Goal: Information Seeking & Learning: Learn about a topic

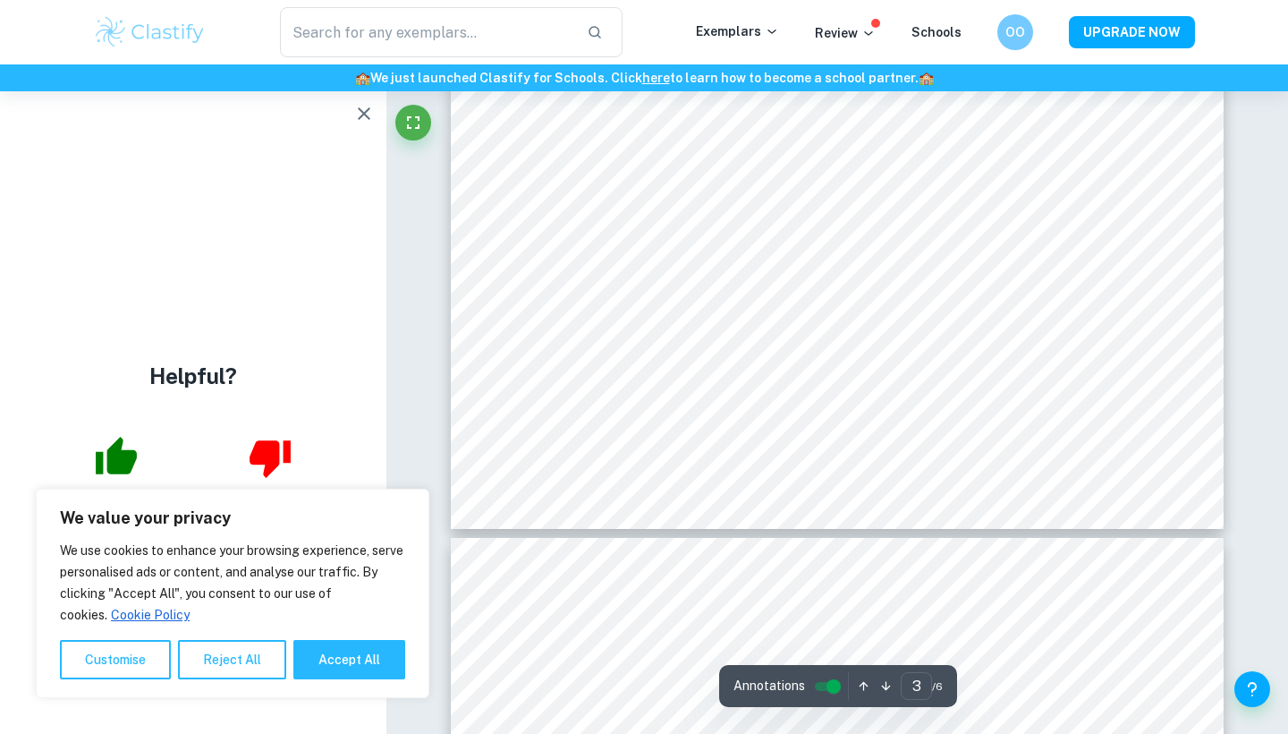
scroll to position [3062, 0]
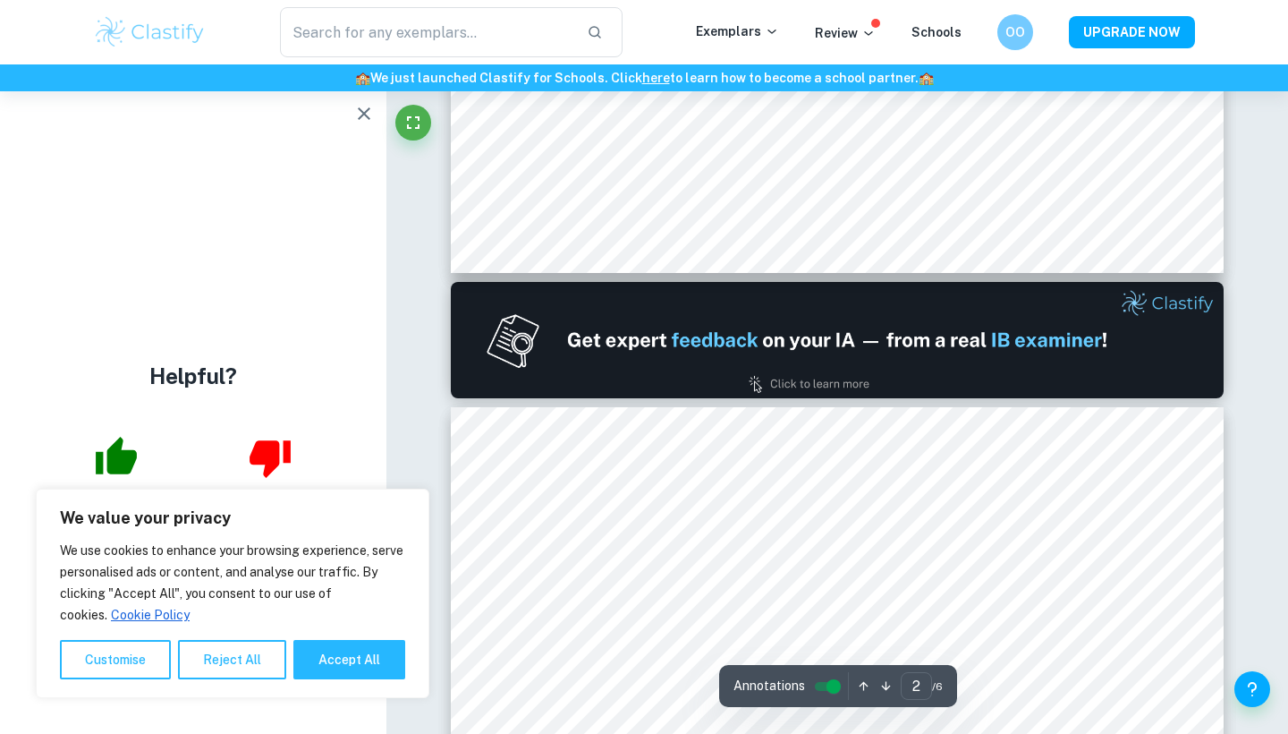
type input "1"
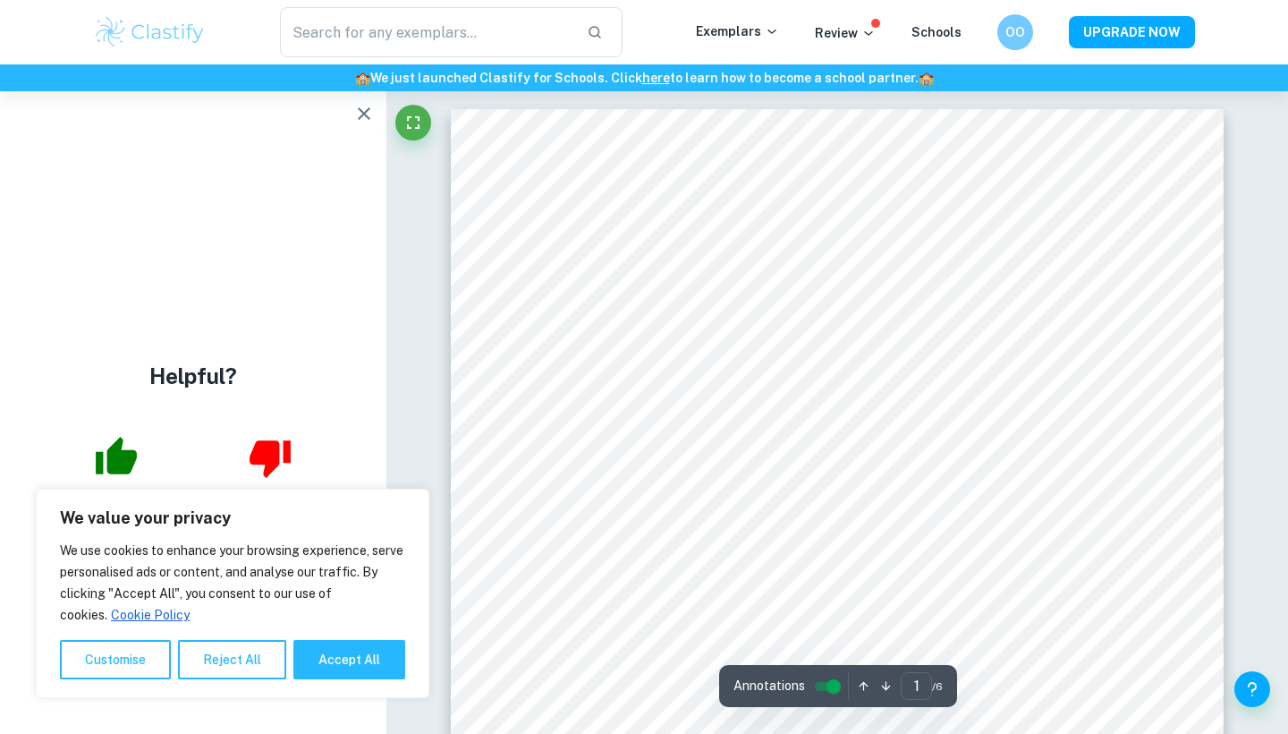
scroll to position [0, 0]
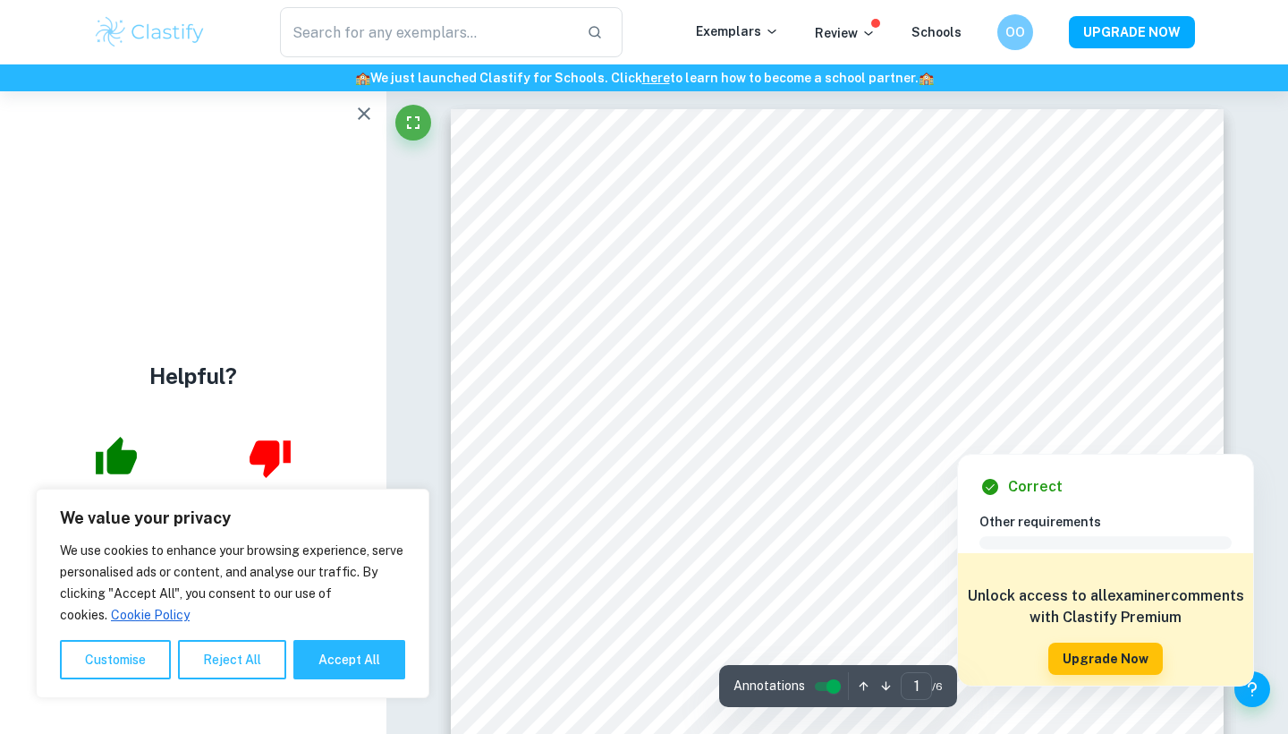
click at [911, 418] on div at bounding box center [981, 410] width 271 height 18
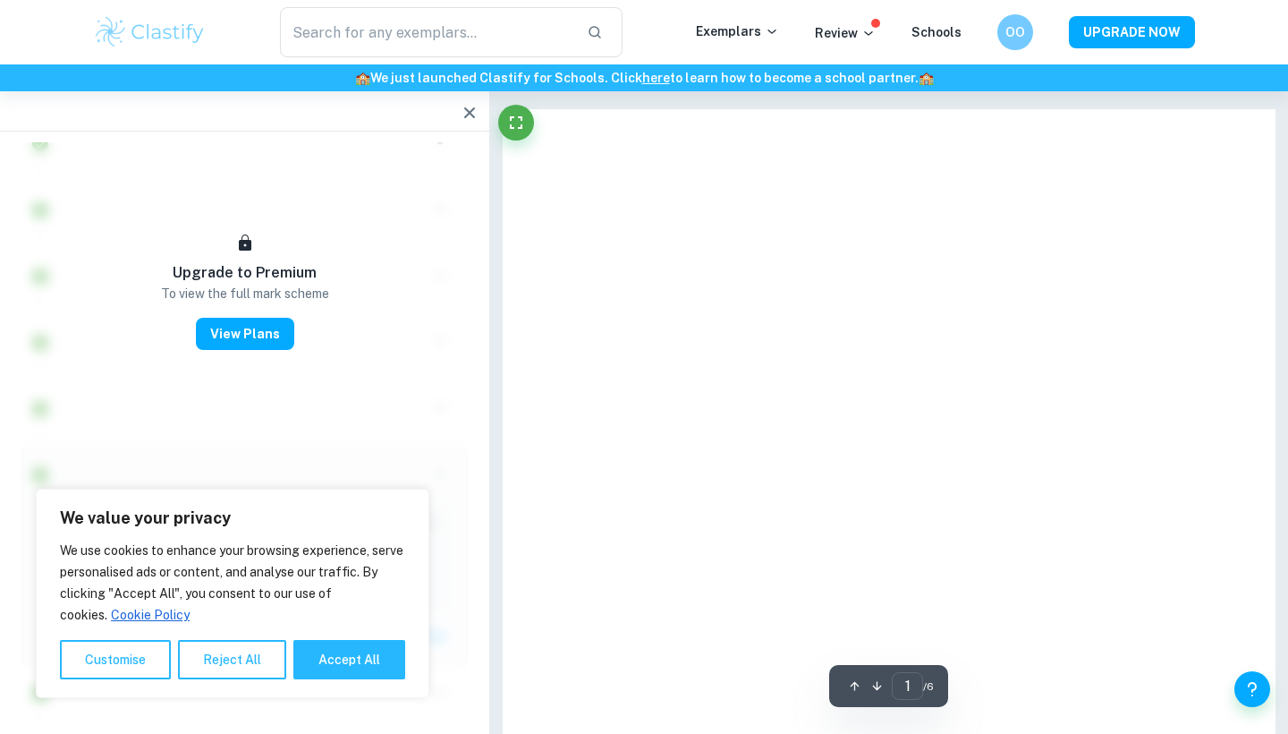
scroll to position [1669, 0]
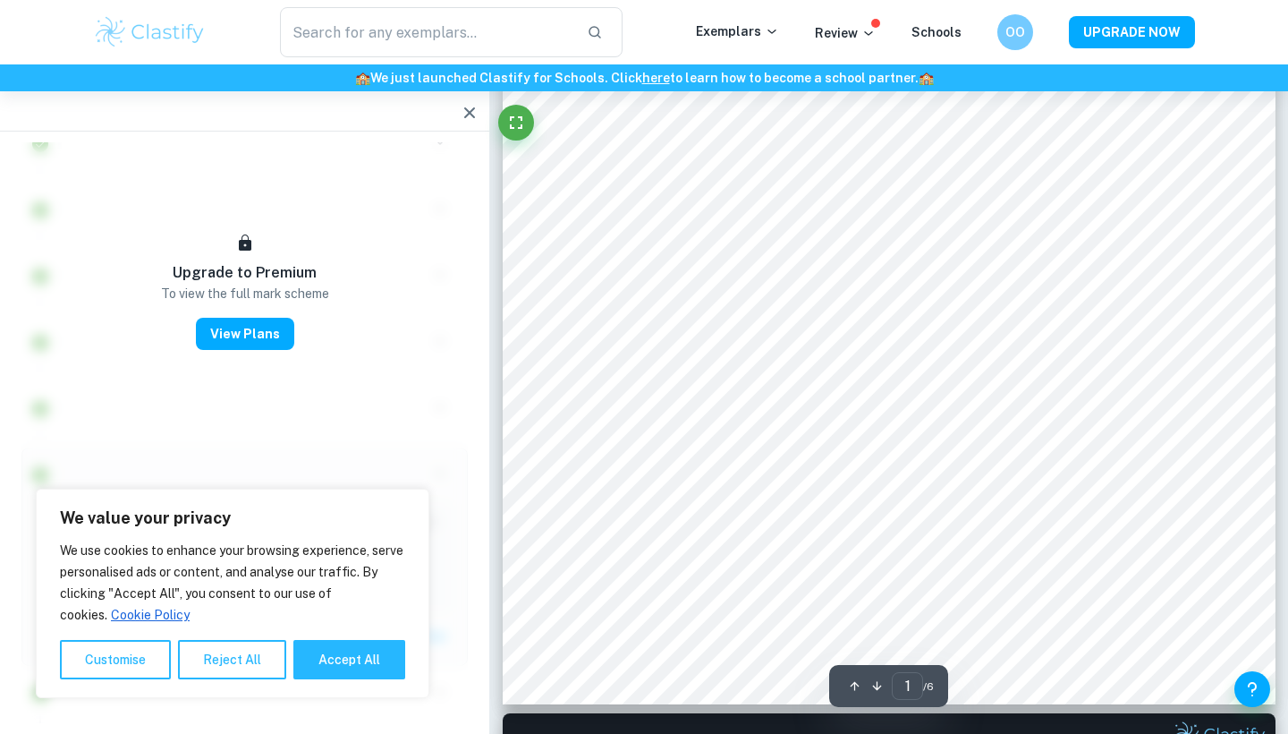
type input "2"
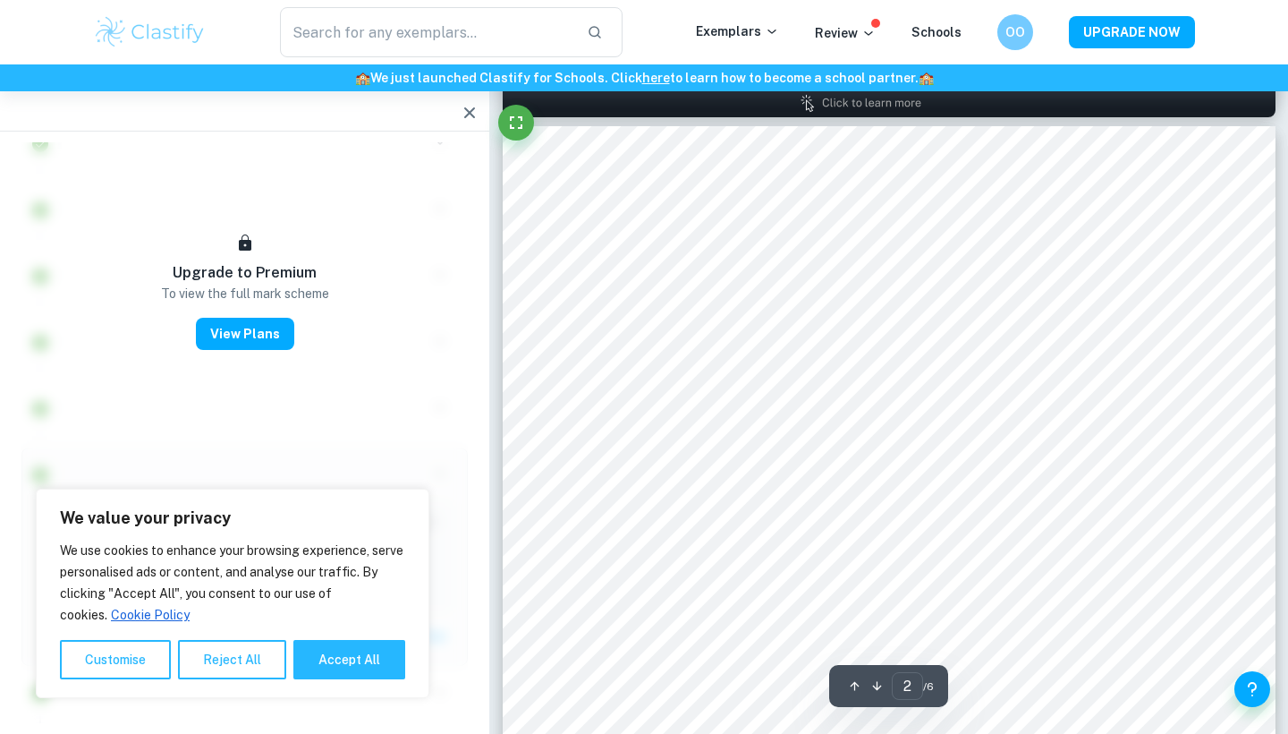
scroll to position [1420, 0]
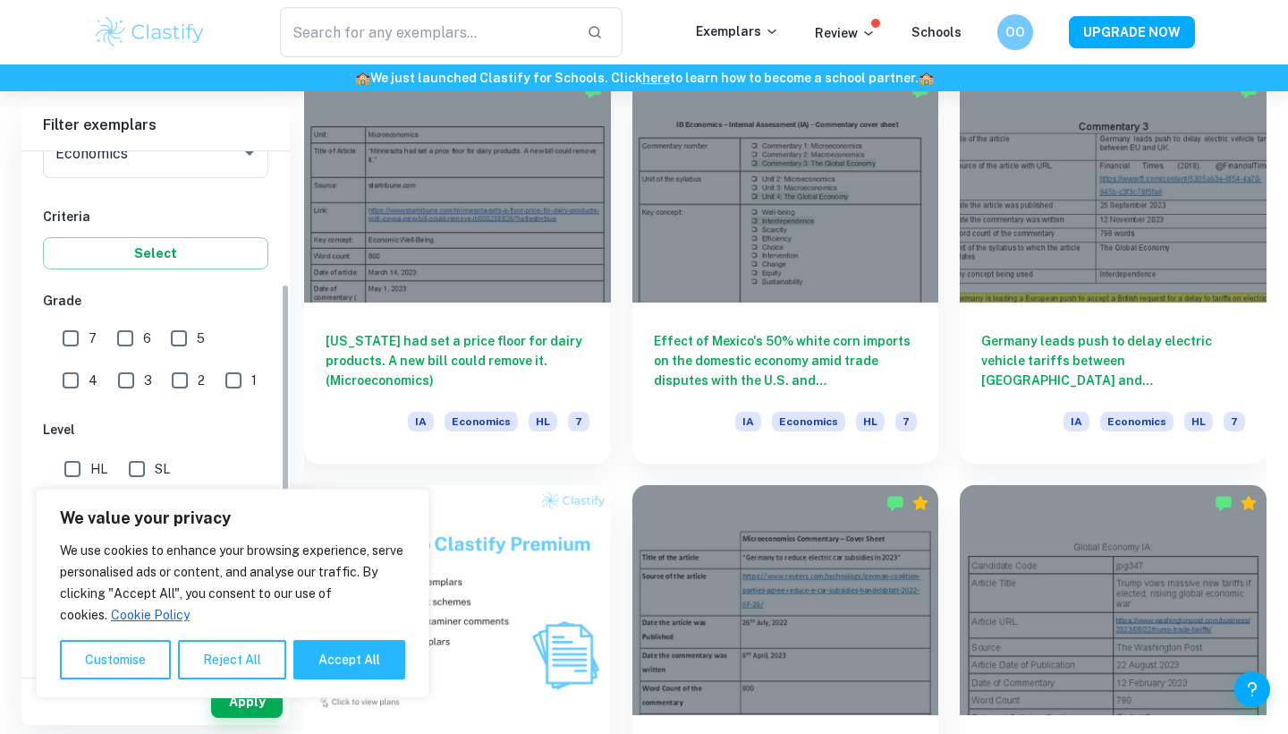
scroll to position [265, 0]
click at [76, 330] on input "7" at bounding box center [71, 333] width 36 height 36
checkbox input "true"
click at [116, 334] on input "6" at bounding box center [125, 333] width 36 height 36
checkbox input "true"
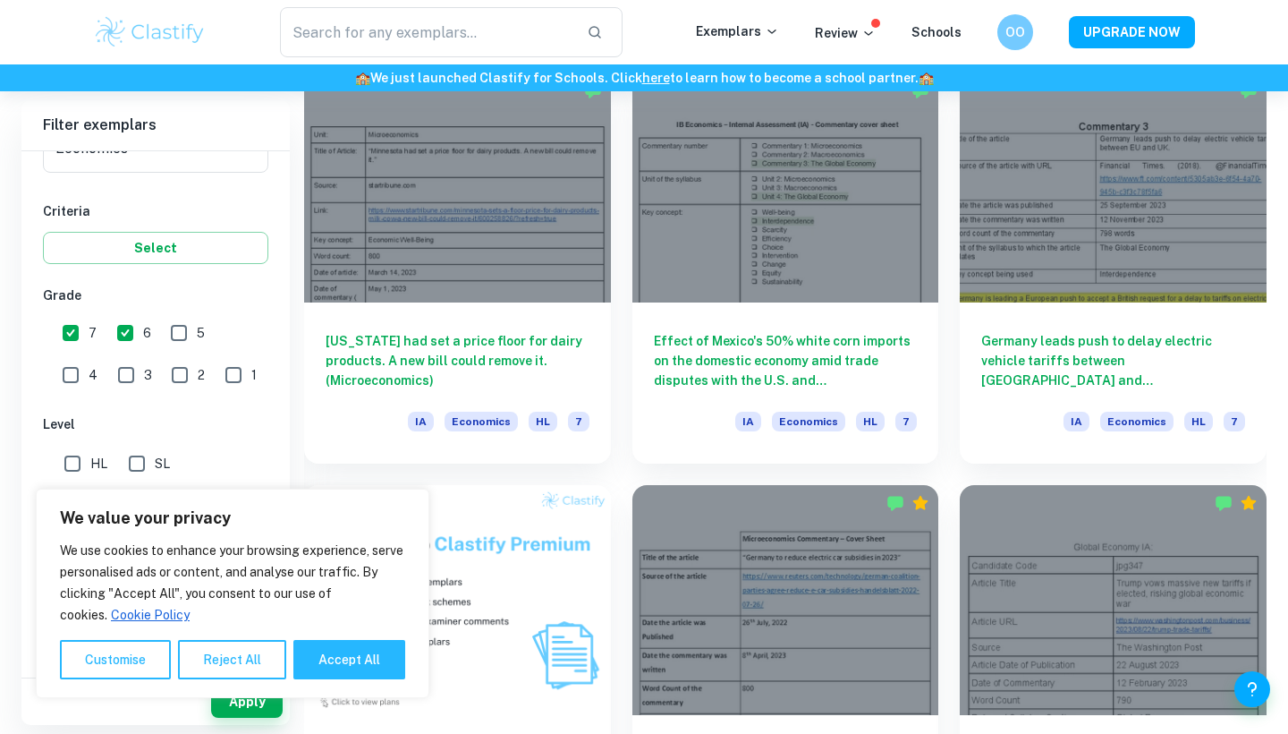
click at [71, 464] on input "HL" at bounding box center [73, 463] width 36 height 36
checkbox input "true"
click at [138, 252] on button "Select" at bounding box center [155, 248] width 225 height 32
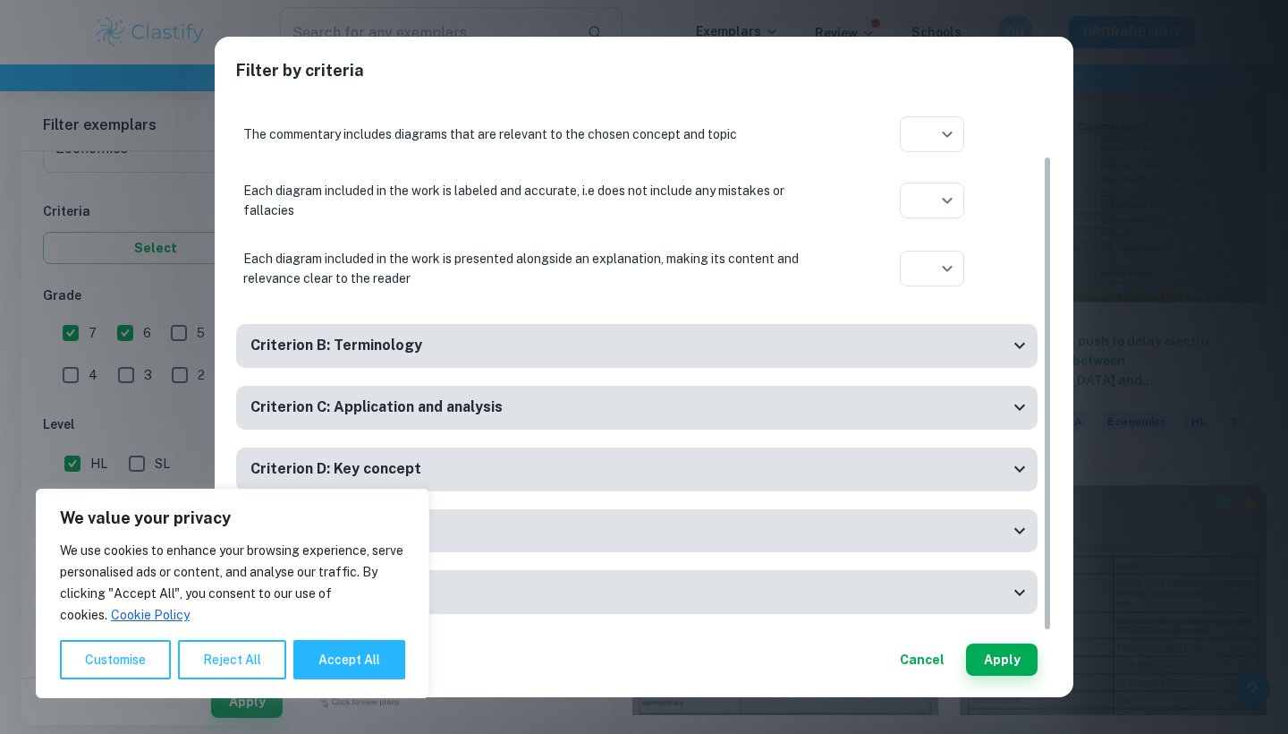
scroll to position [63, 0]
click at [995, 665] on button "Apply" at bounding box center [1002, 659] width 72 height 32
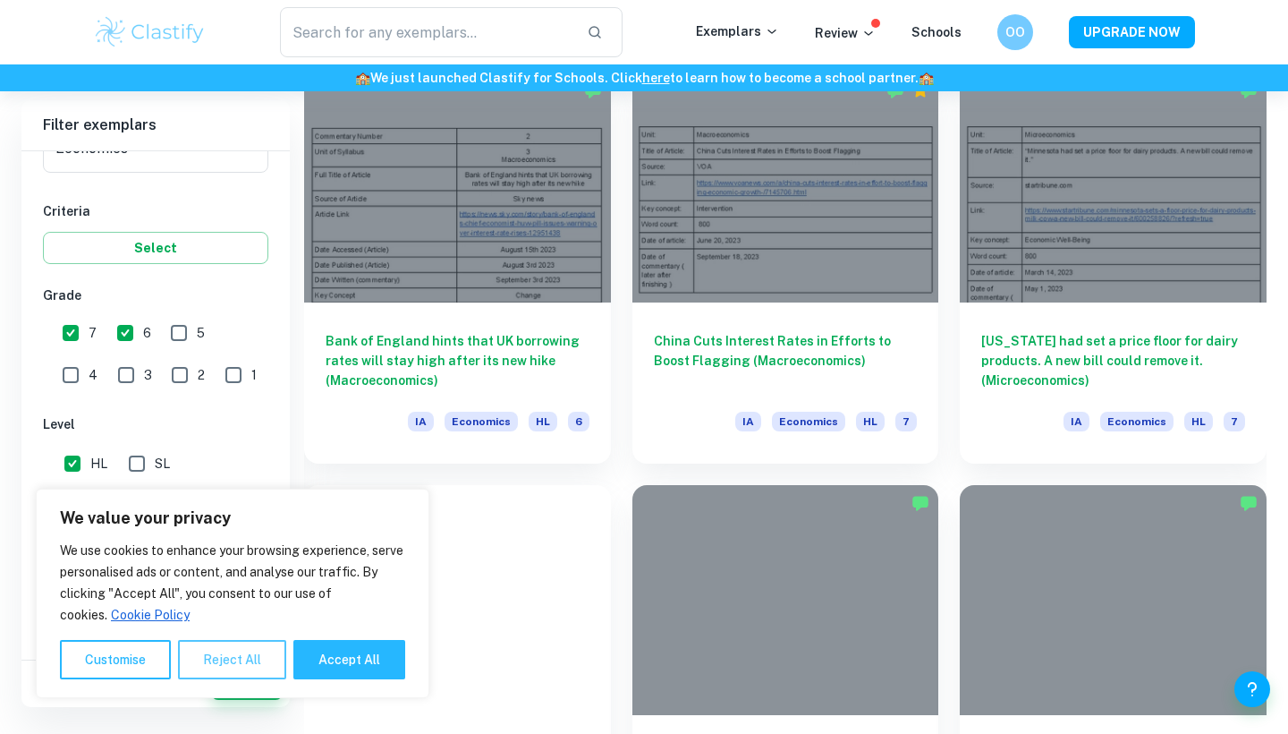
scroll to position [485, 0]
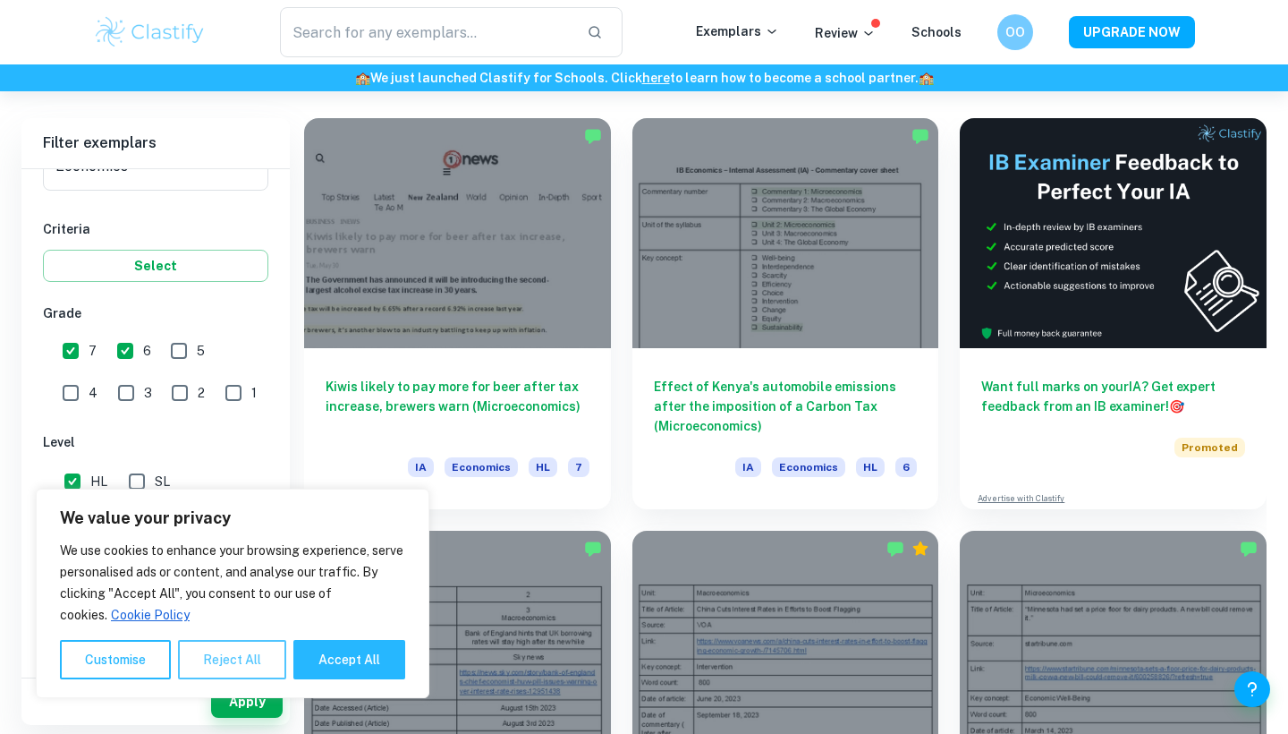
click at [250, 654] on button "Reject All" at bounding box center [232, 659] width 108 height 39
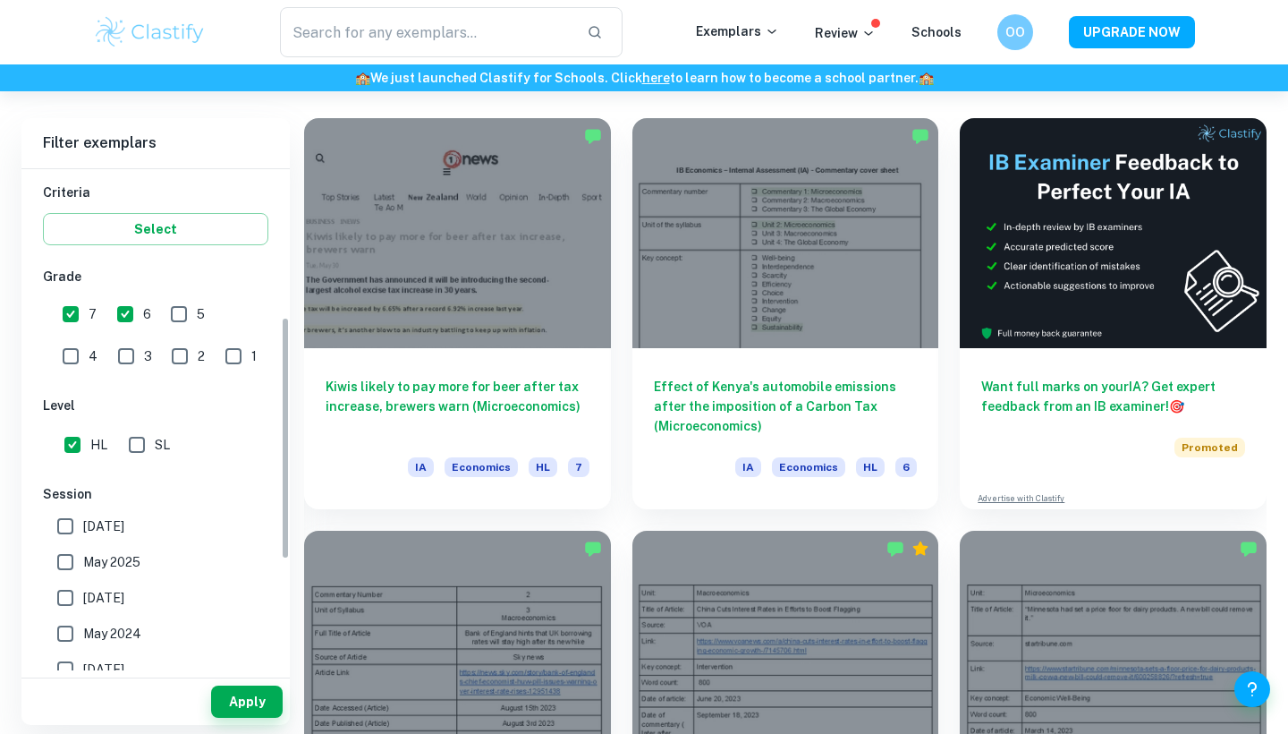
scroll to position [308, 0]
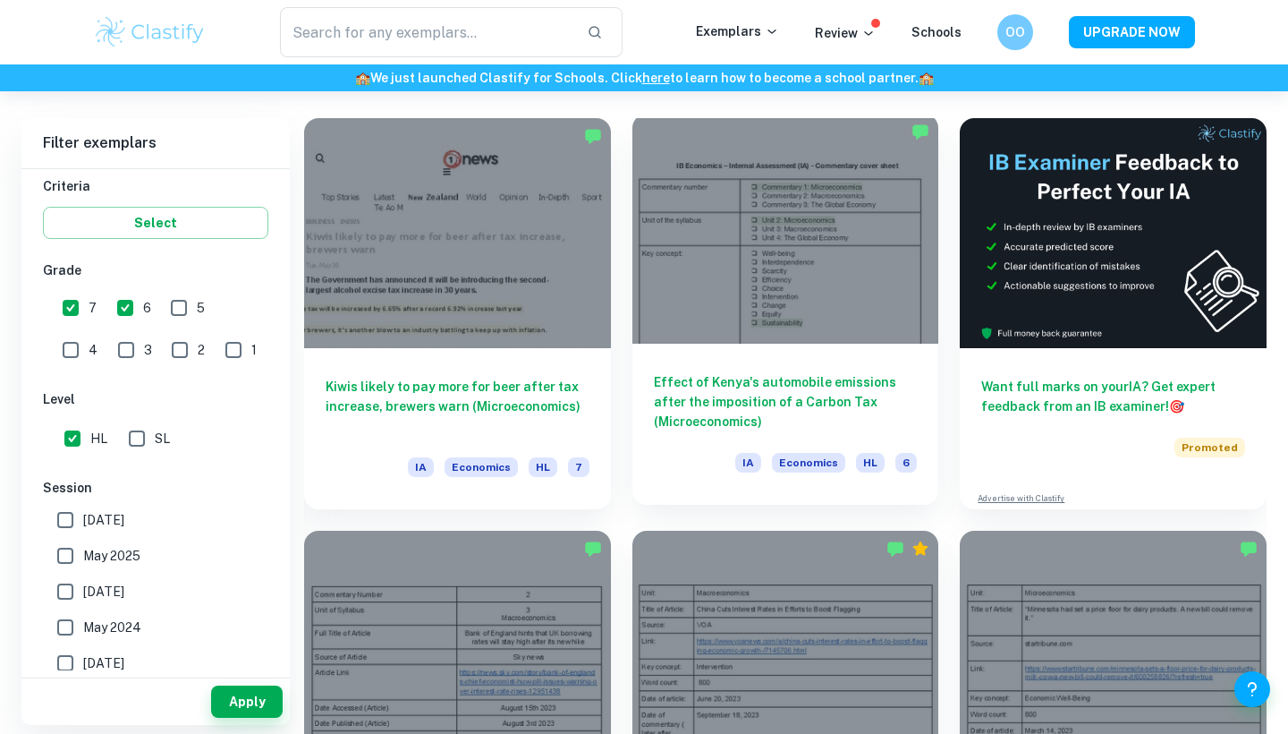
click at [748, 390] on h6 "Effect of Kenya's automobile emissions after the imposition of a Carbon Tax (Mi…" at bounding box center [786, 401] width 264 height 59
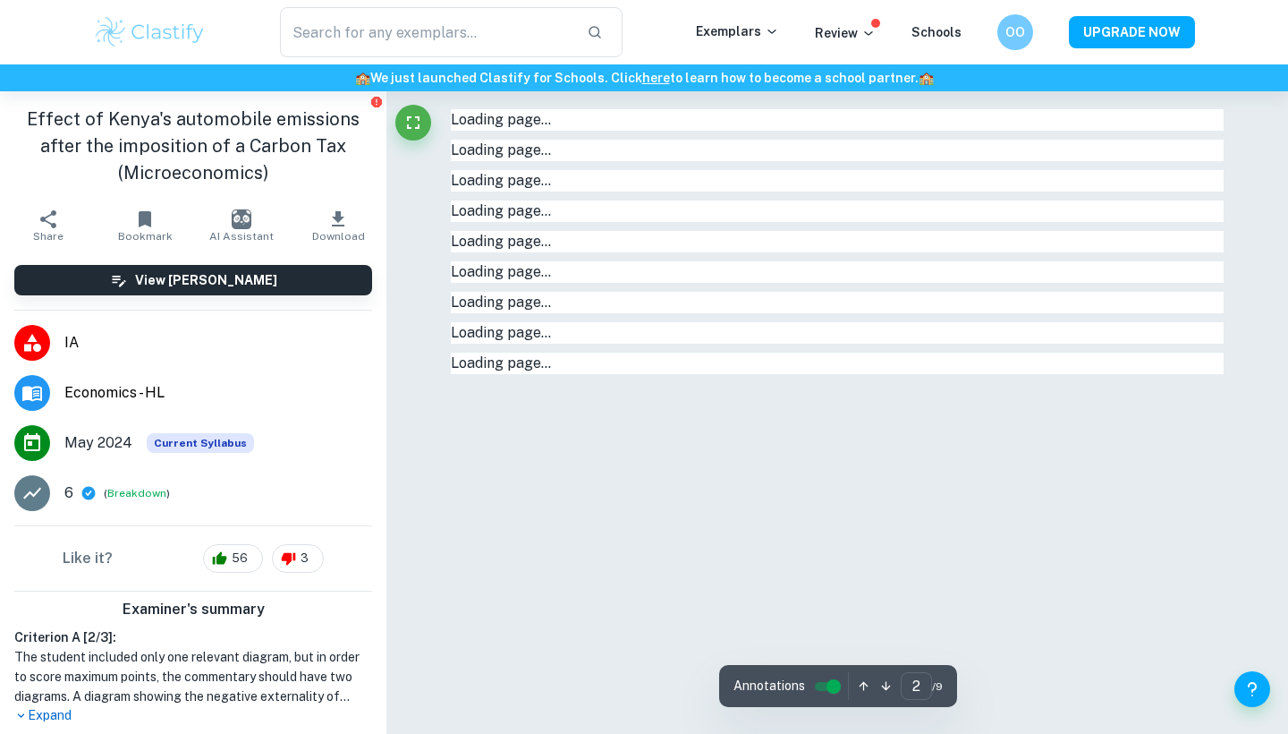
type input "1"
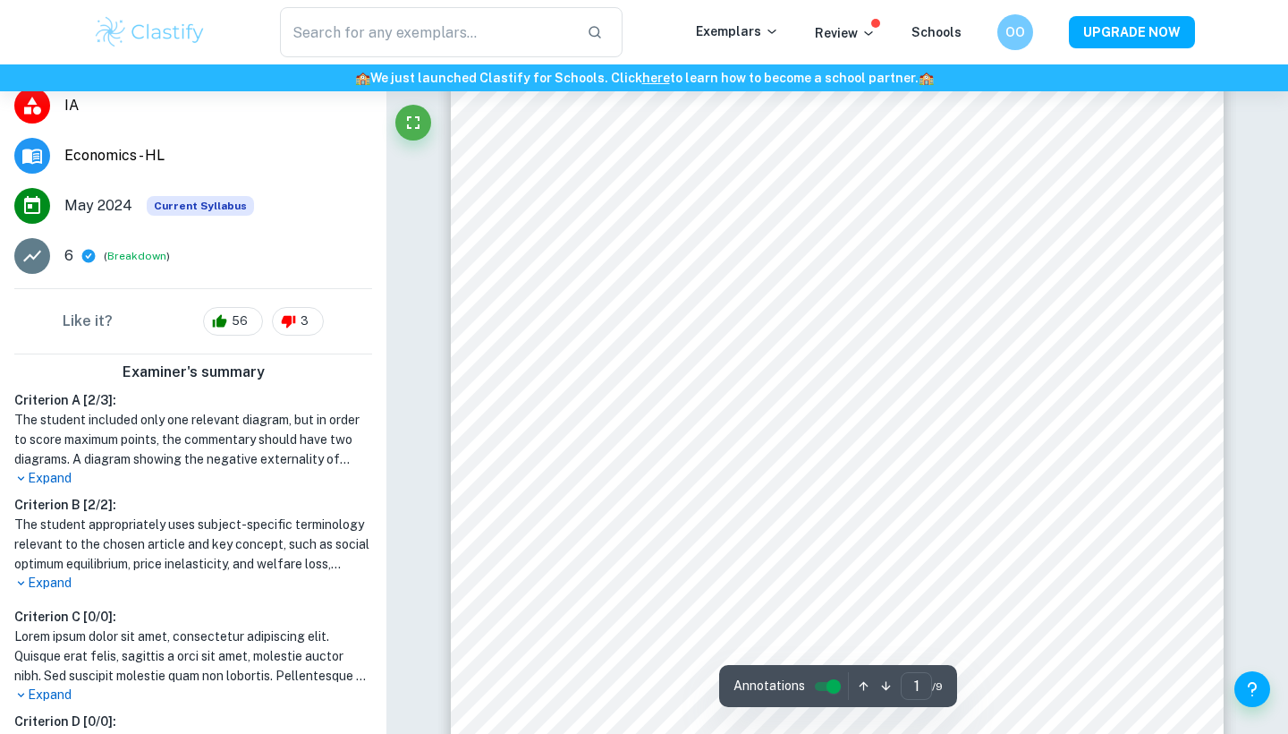
scroll to position [253, 0]
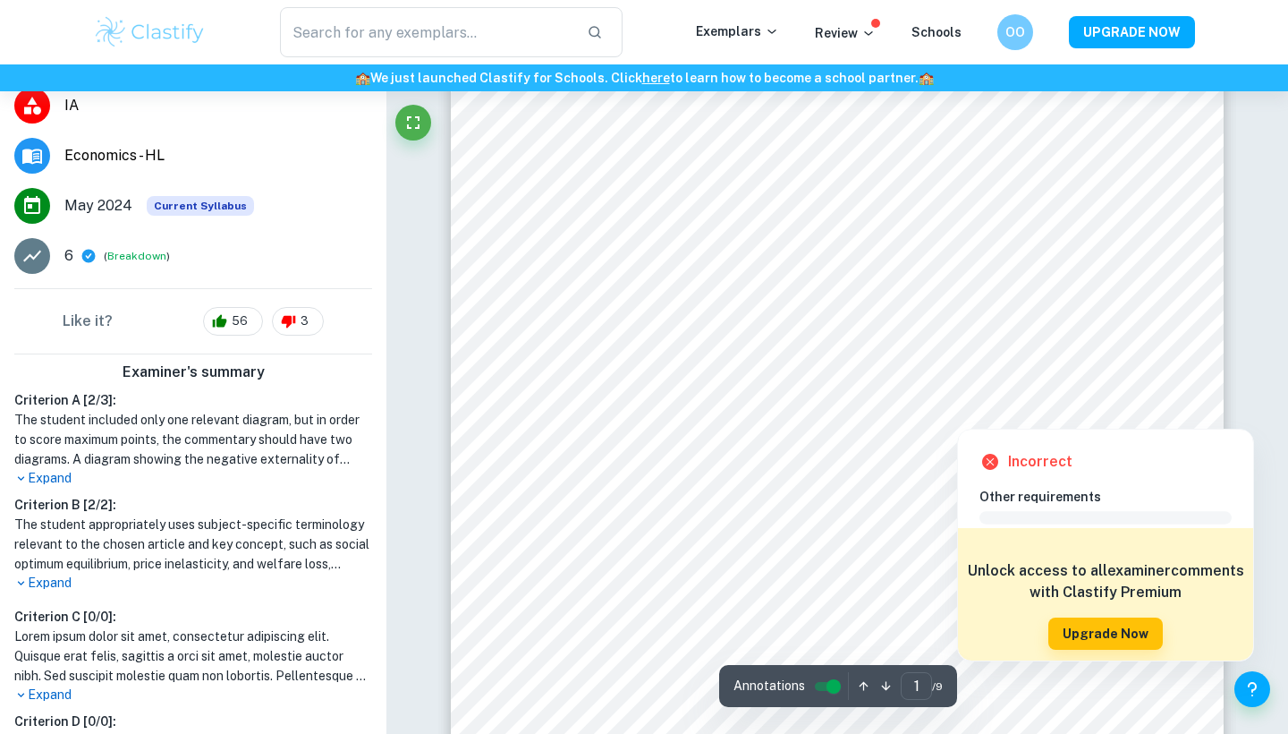
click at [1123, 398] on div at bounding box center [1133, 409] width 28 height 28
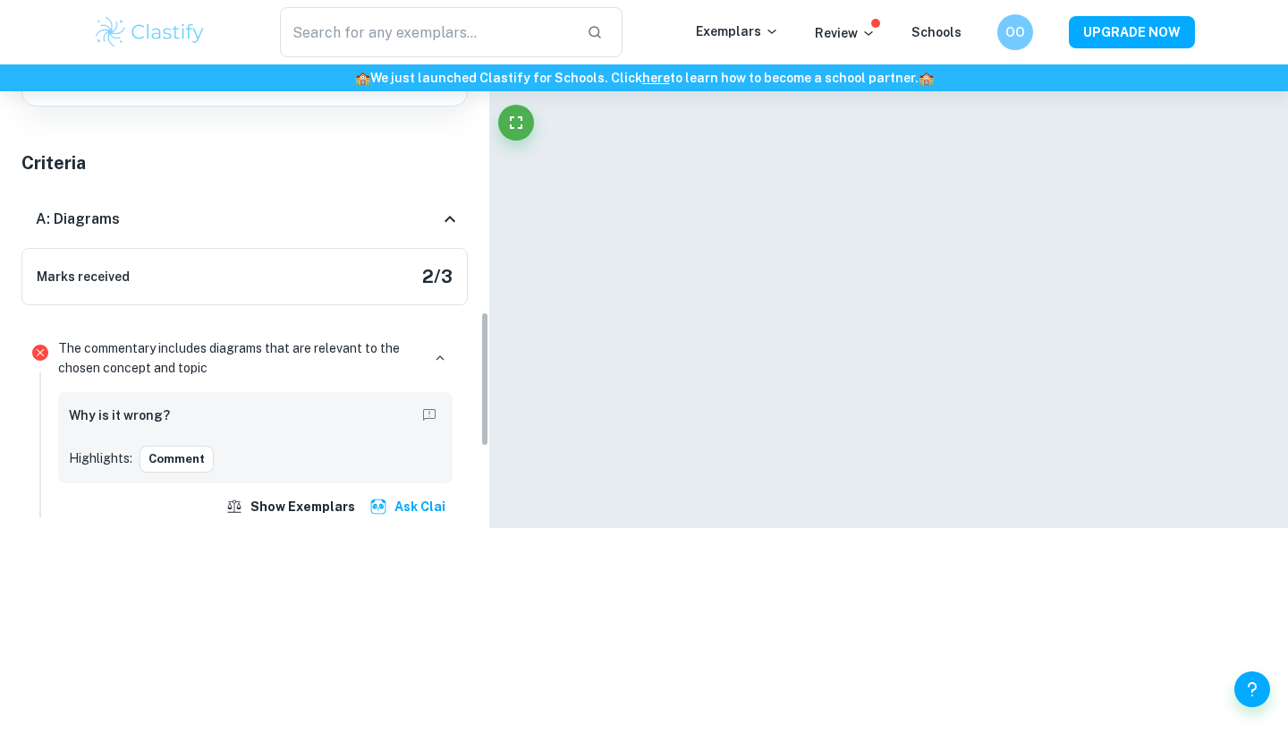
scroll to position [1669, 0]
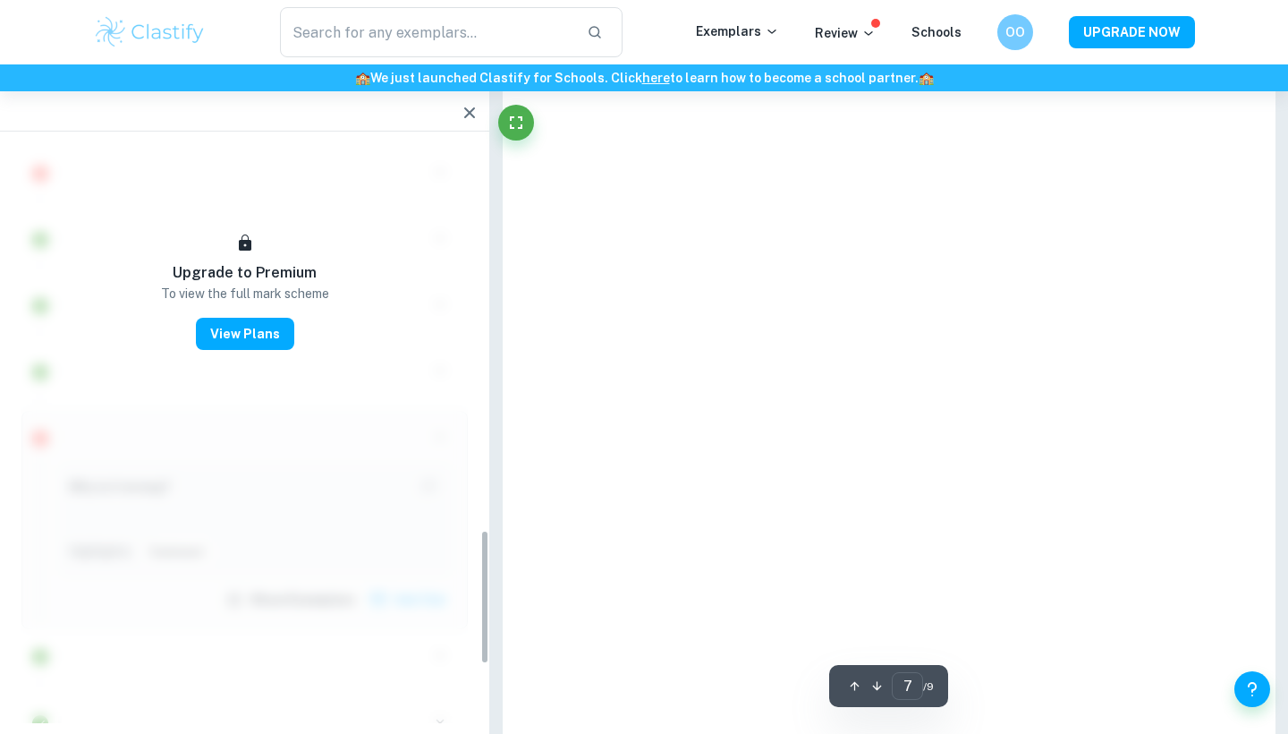
type input "1"
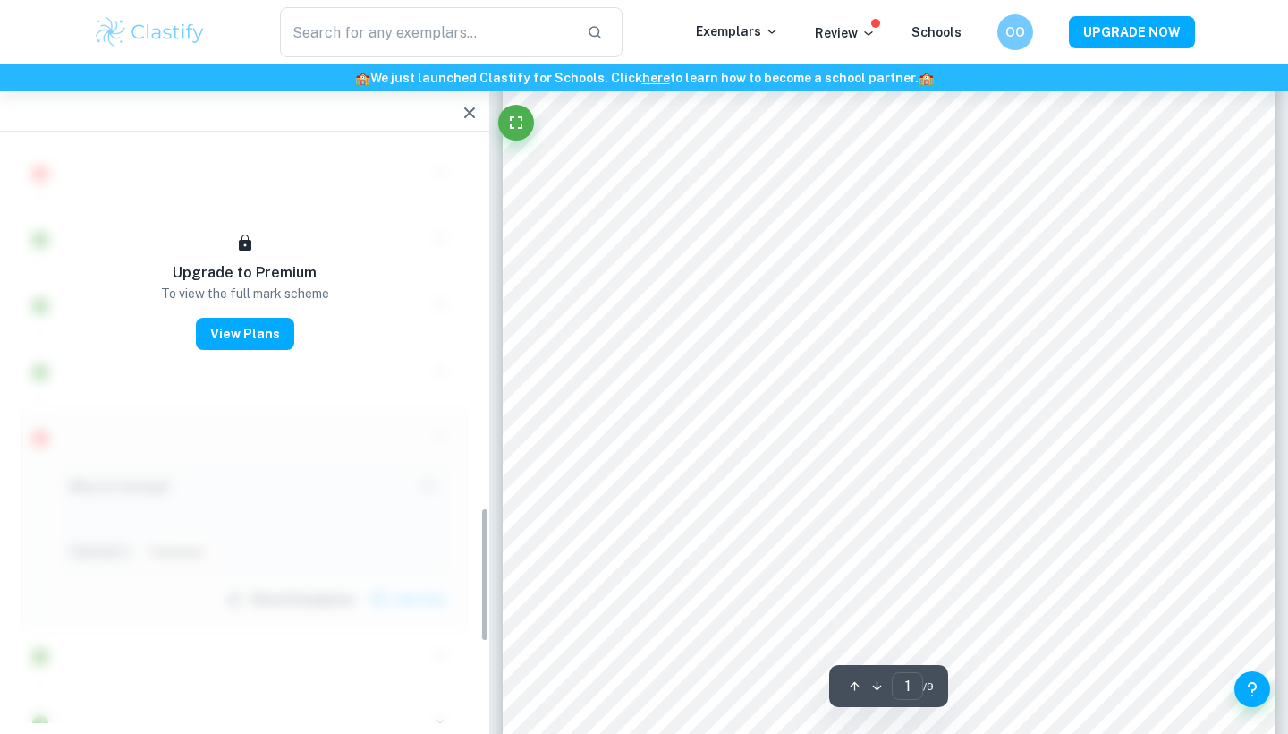
scroll to position [1573, 0]
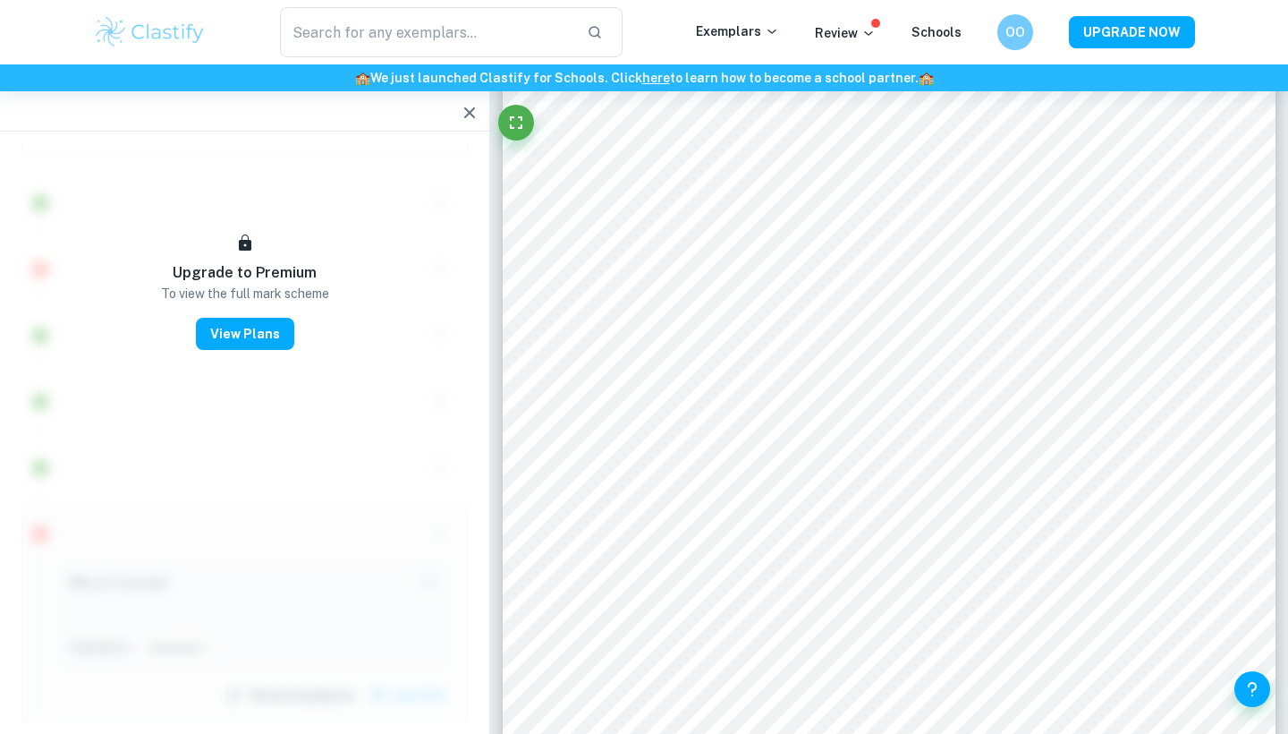
click at [462, 107] on icon "button" at bounding box center [469, 112] width 21 height 21
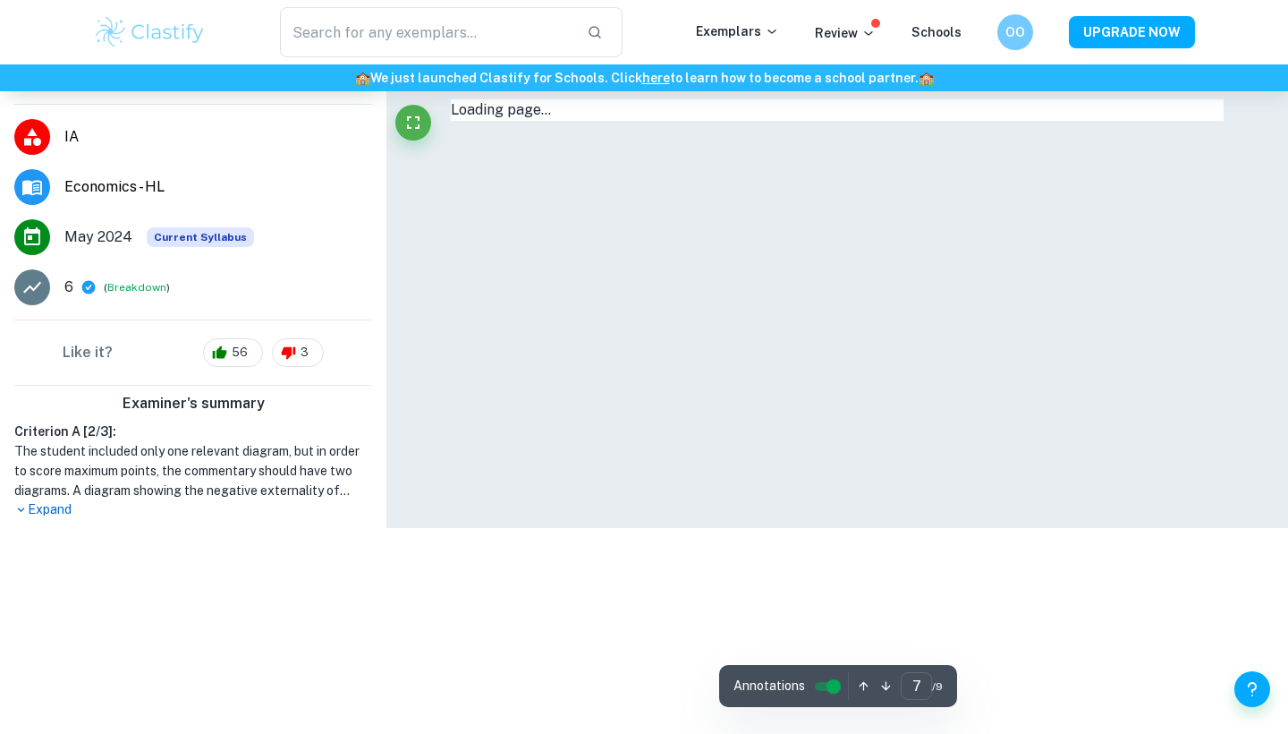
type input "1"
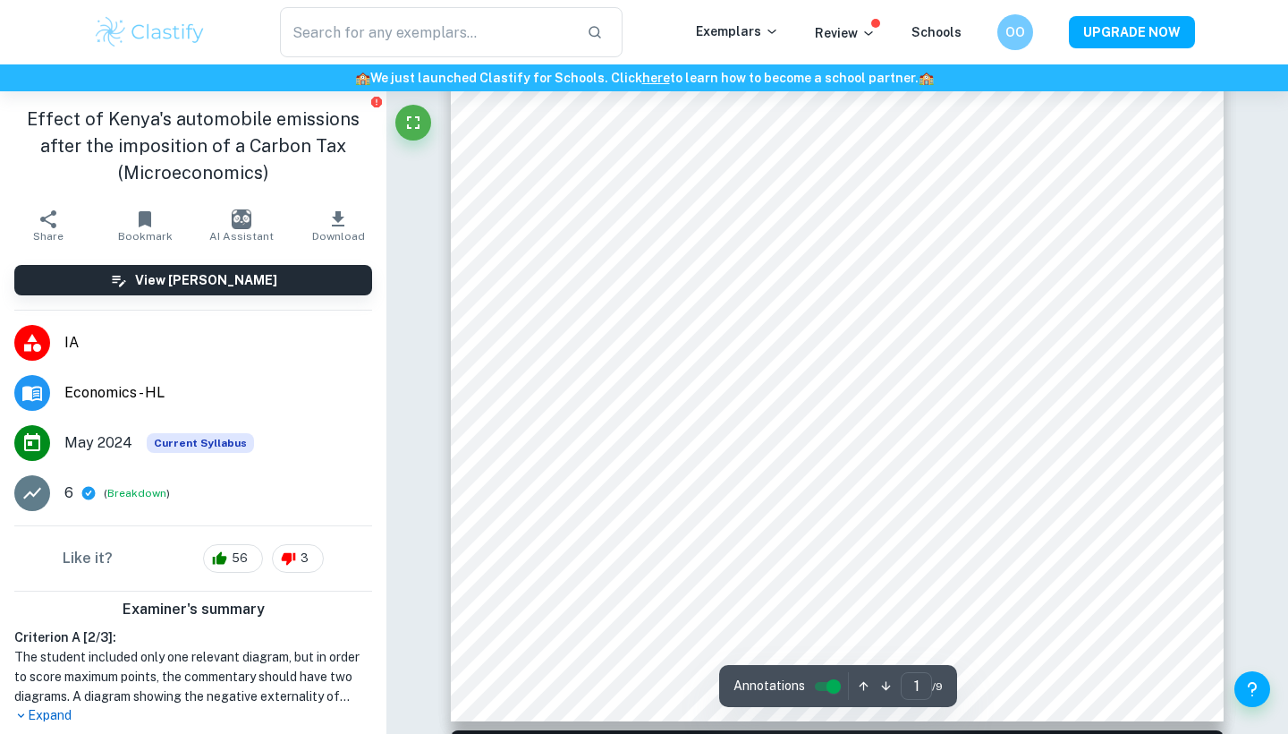
scroll to position [394, 0]
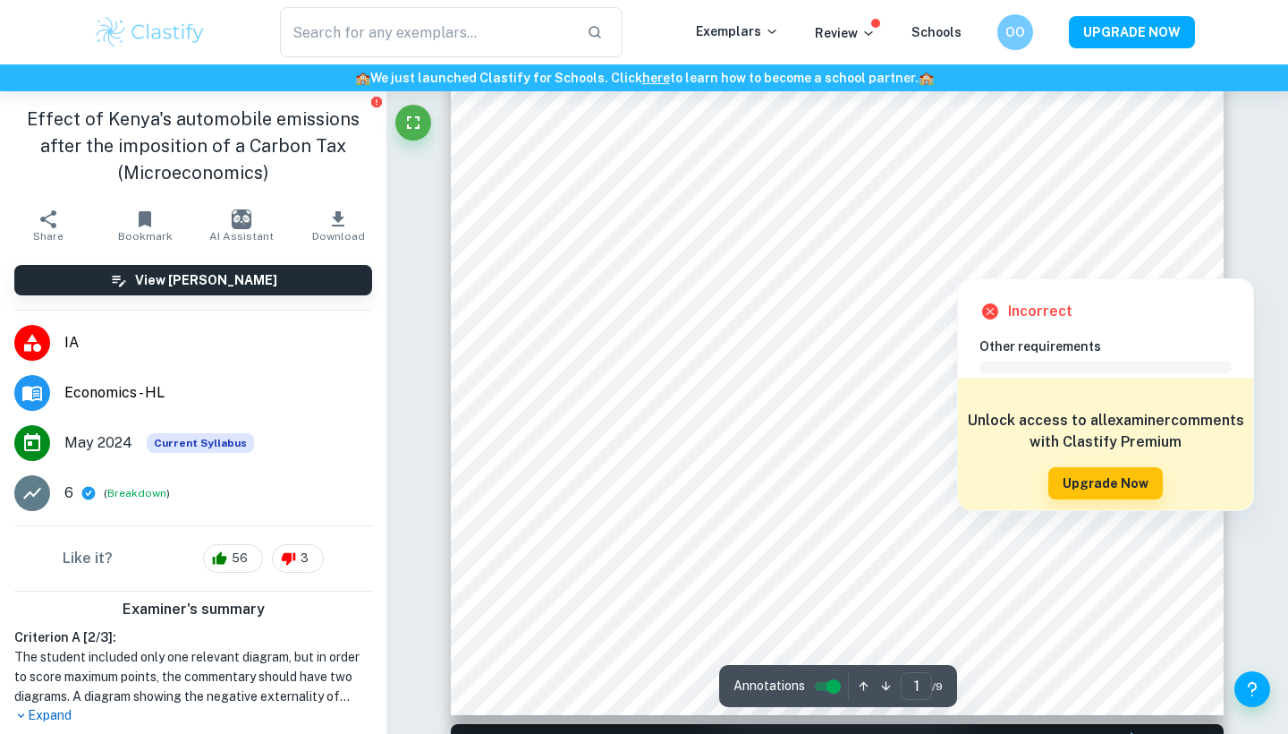
click at [1133, 264] on div at bounding box center [1131, 260] width 28 height 28
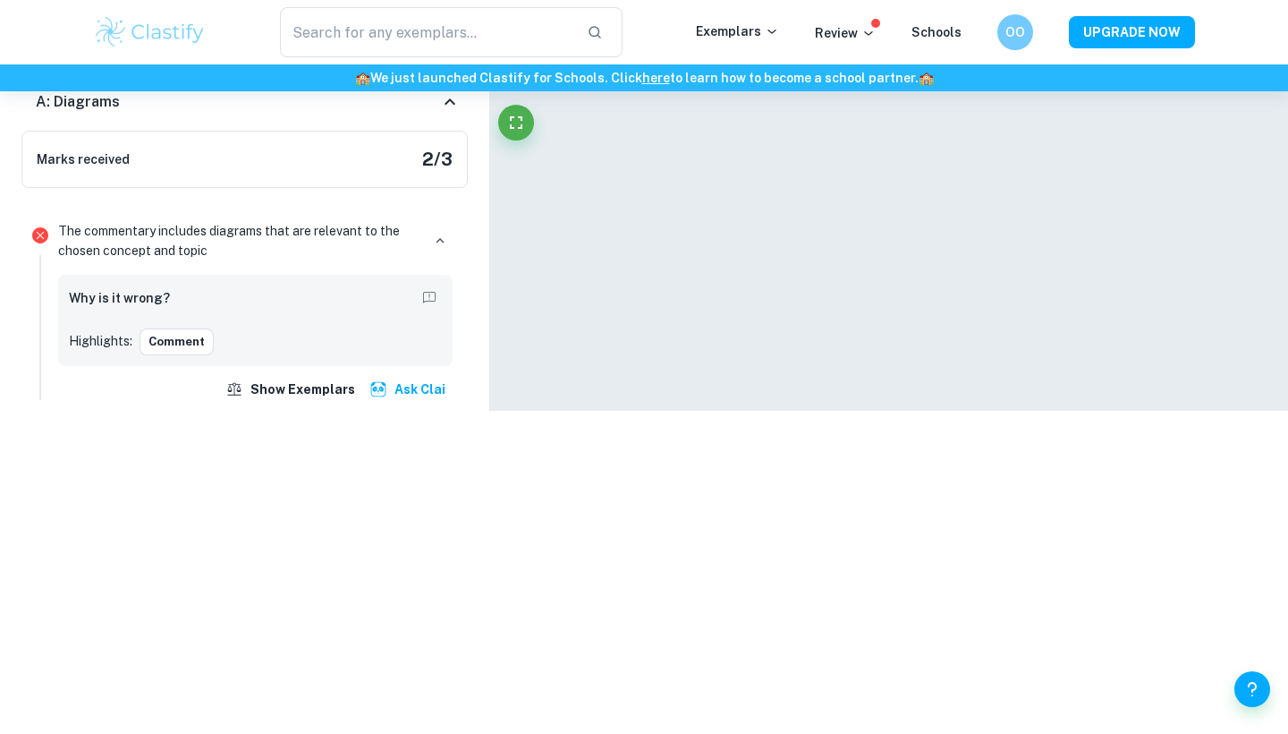
scroll to position [1404, 0]
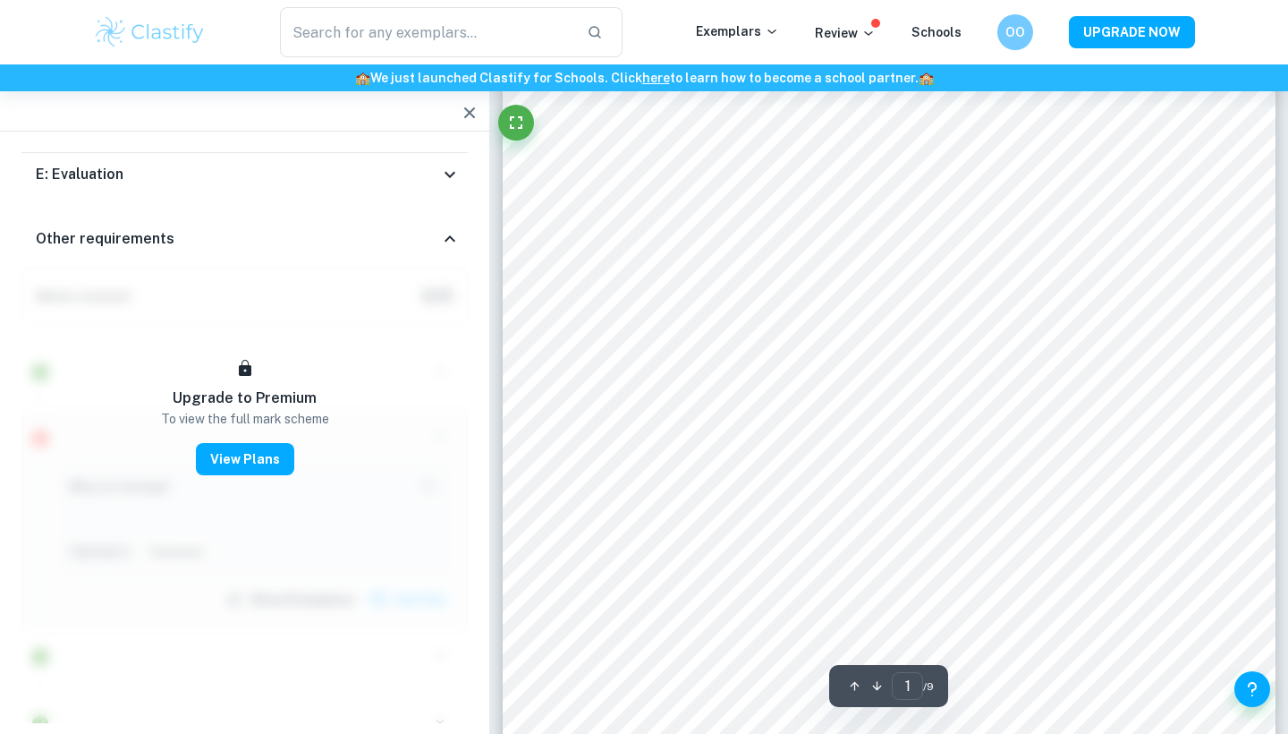
click at [453, 96] on div at bounding box center [244, 111] width 489 height 40
click at [467, 105] on icon "button" at bounding box center [469, 112] width 21 height 21
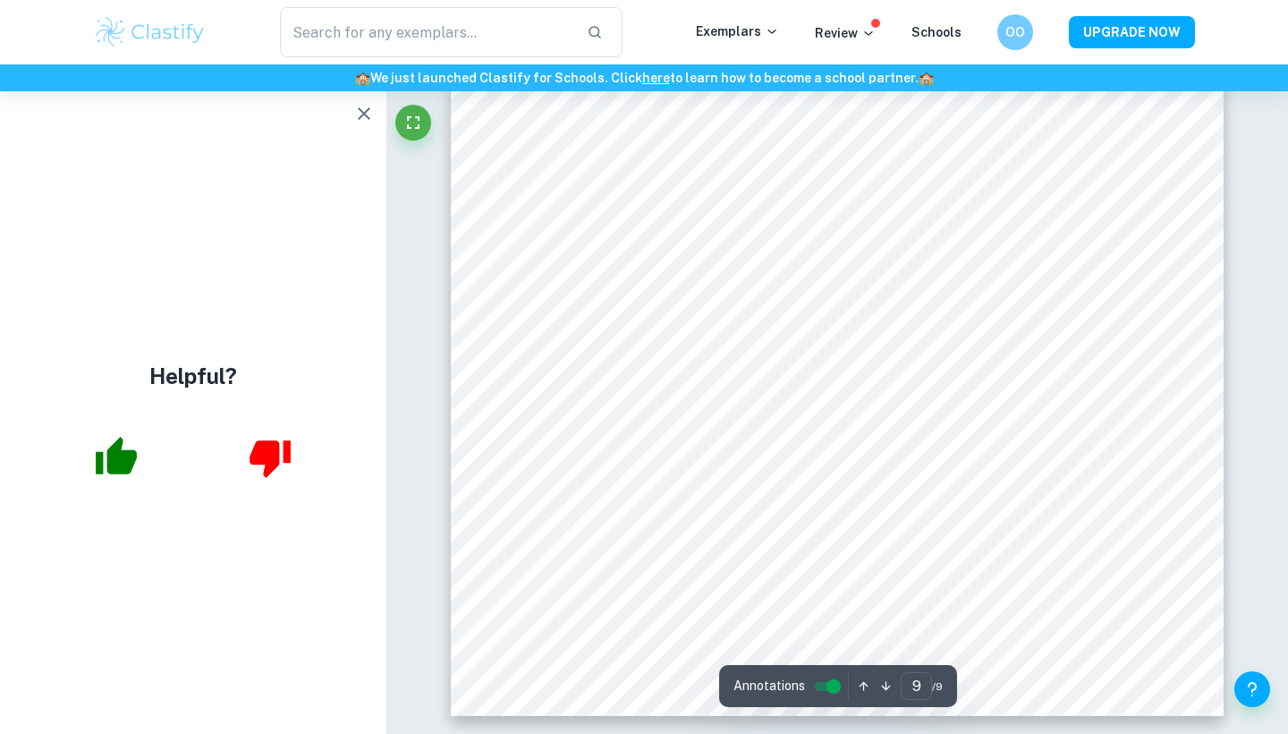
scroll to position [8841, 0]
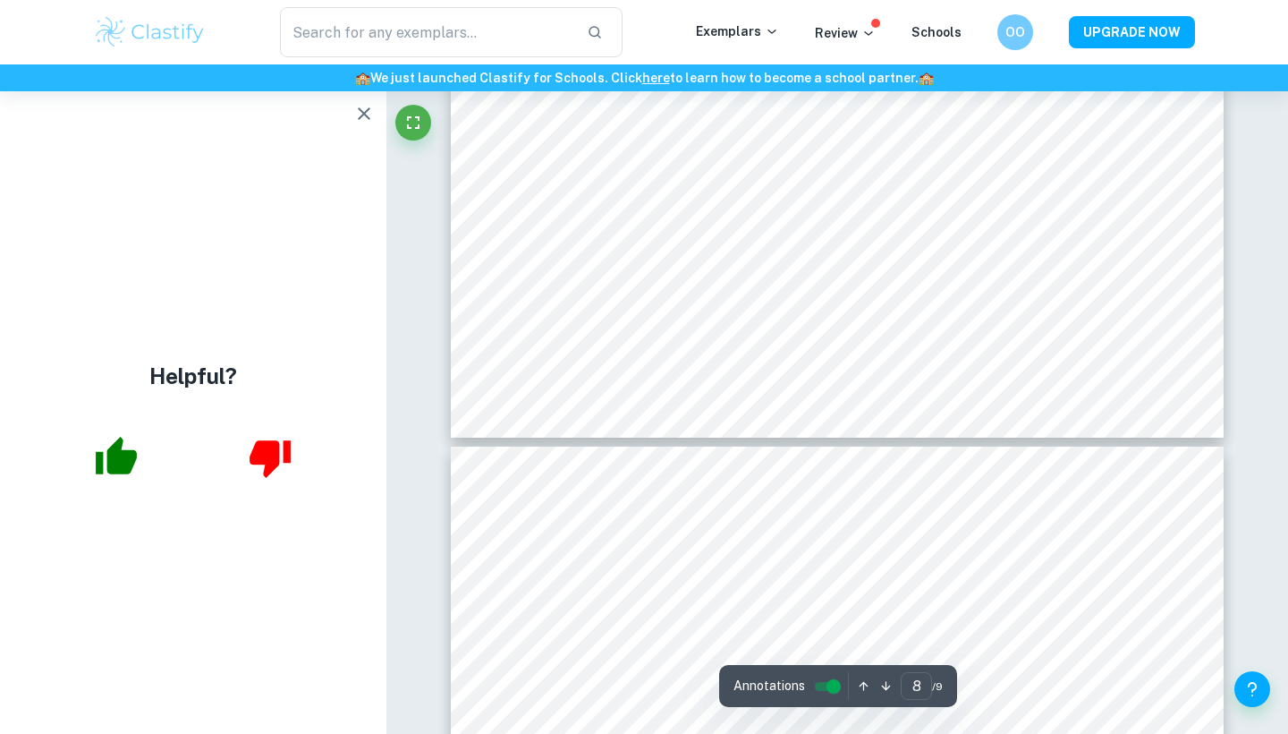
type input "7"
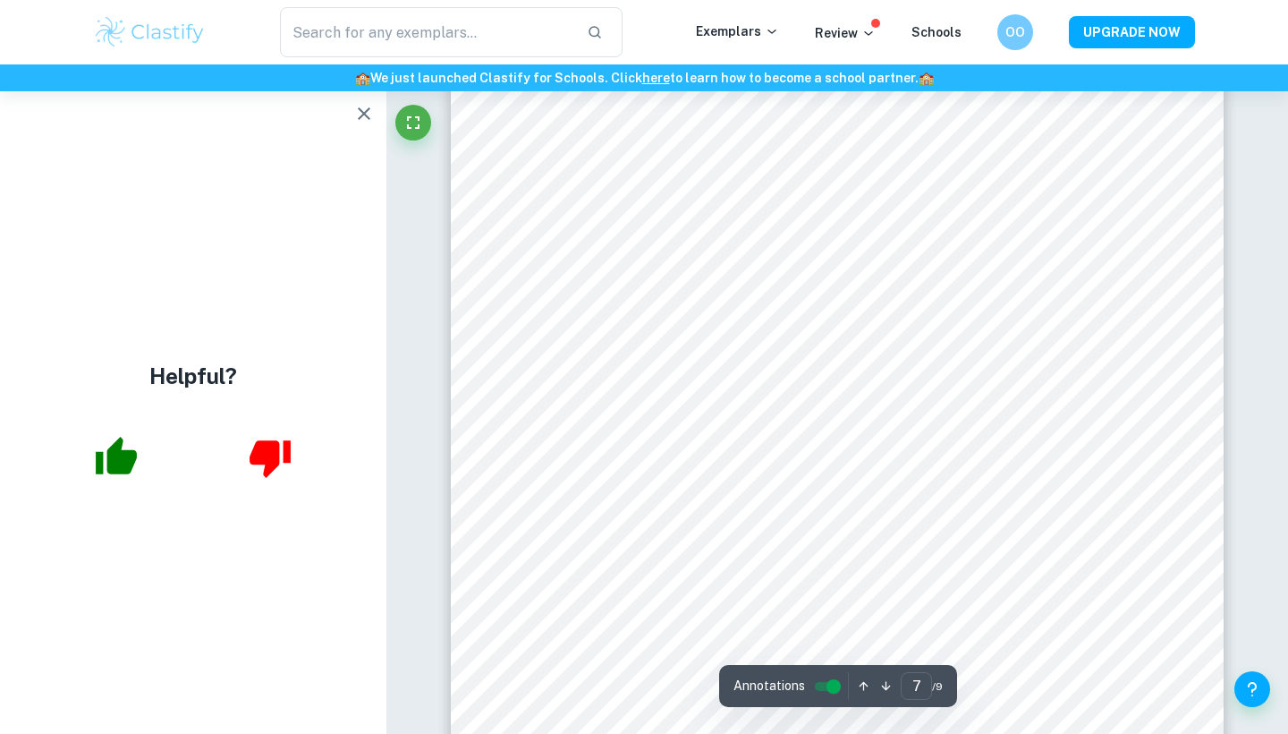
scroll to position [6458, 0]
